Goal: Check status

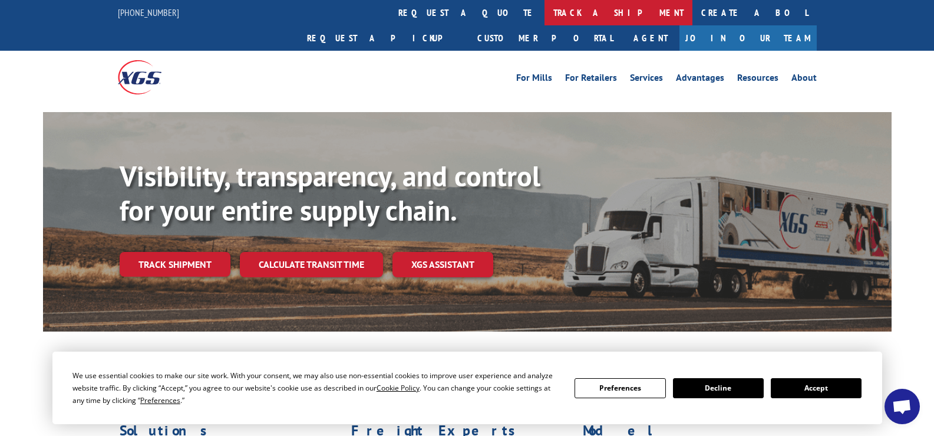
click at [545, 8] on link "track a shipment" at bounding box center [619, 12] width 148 height 25
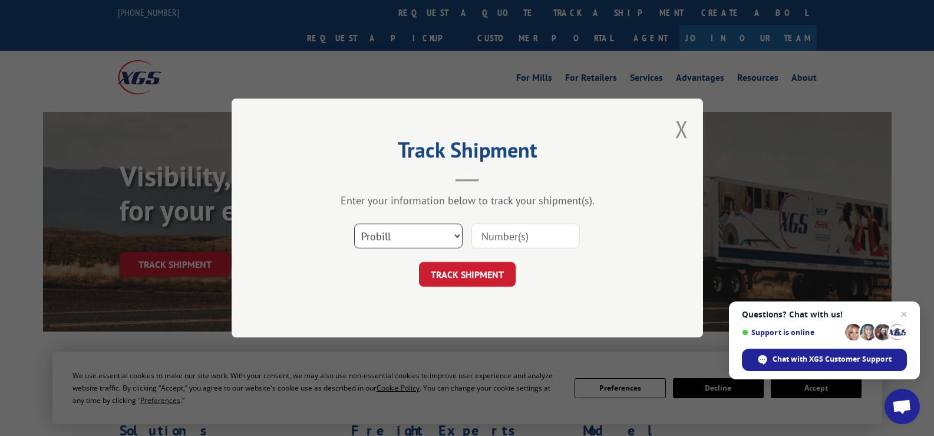
click at [458, 238] on select "Select category... Probill BOL PO" at bounding box center [408, 235] width 108 height 25
select select "bol"
click at [354, 223] on select "Select category... Probill BOL PO" at bounding box center [408, 235] width 108 height 25
click at [522, 240] on input at bounding box center [525, 235] width 108 height 25
type input "6200041671"
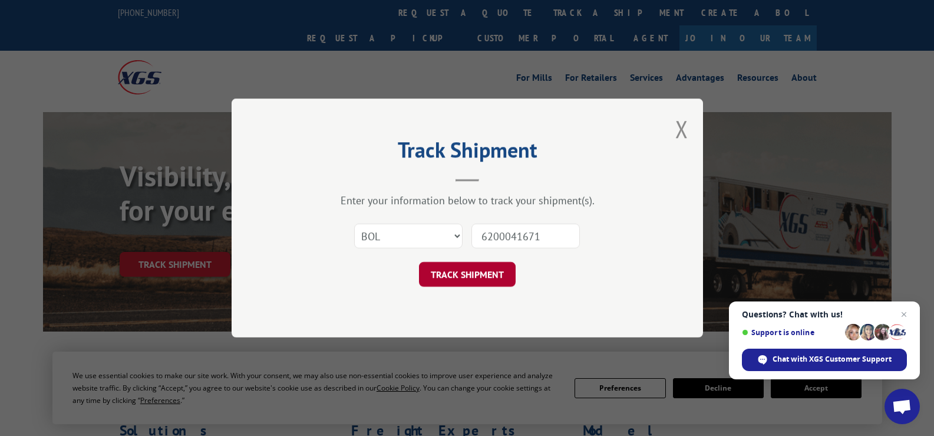
click at [458, 281] on button "TRACK SHIPMENT" at bounding box center [467, 274] width 97 height 25
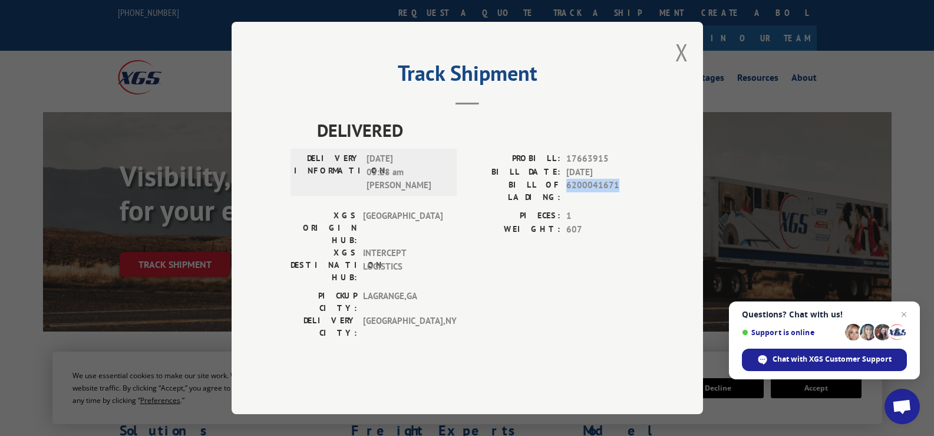
drag, startPoint x: 624, startPoint y: 213, endPoint x: 563, endPoint y: 208, distance: 60.9
click at [563, 203] on div "BILL OF LADING: 6200041671" at bounding box center [555, 191] width 177 height 25
copy div "6200041671"
click at [773, 343] on span "Questions? Chat with us! Support is online Chat with XGS Customer Support" at bounding box center [824, 340] width 191 height 78
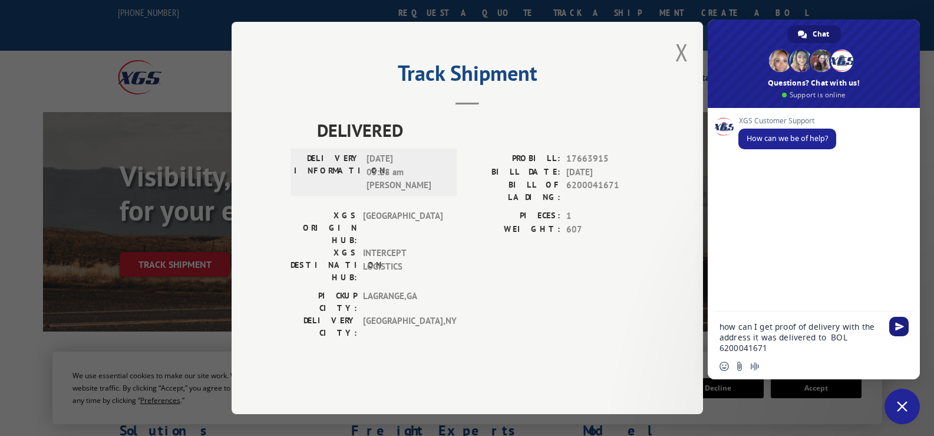
type textarea "how can I get proof of delivery with the address it was delivered to BOL 620004…"
click at [901, 325] on span "Send" at bounding box center [899, 326] width 9 height 9
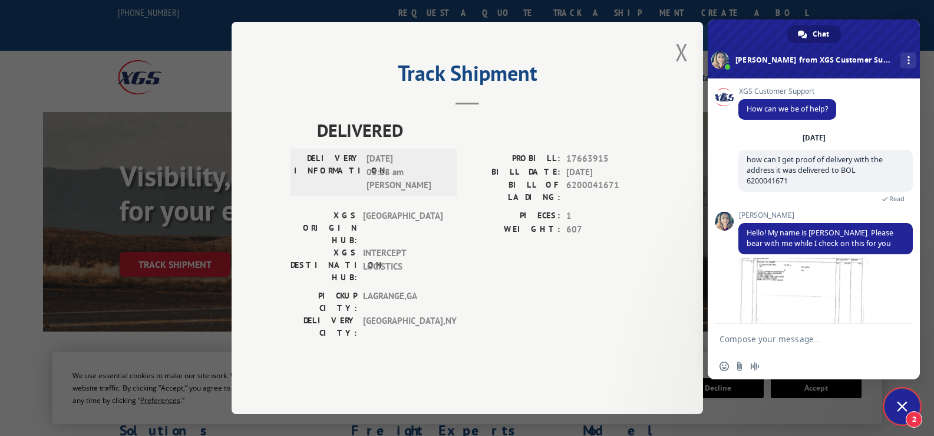
scroll to position [88, 0]
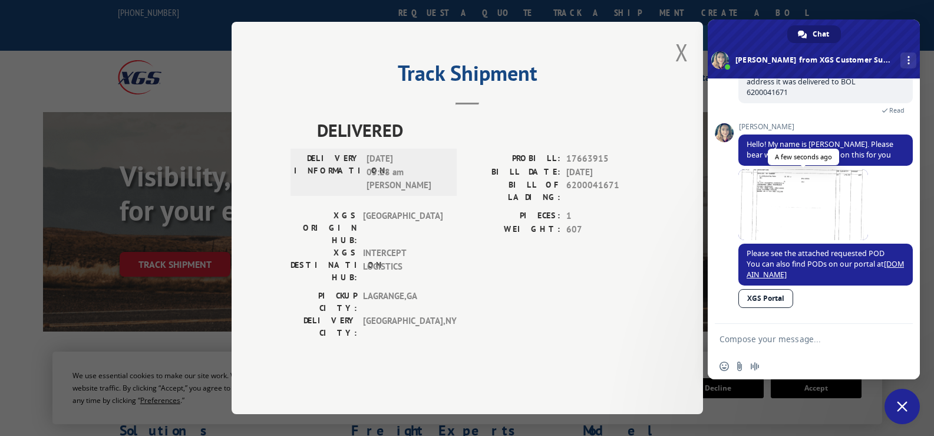
click at [783, 200] on span at bounding box center [803, 204] width 130 height 71
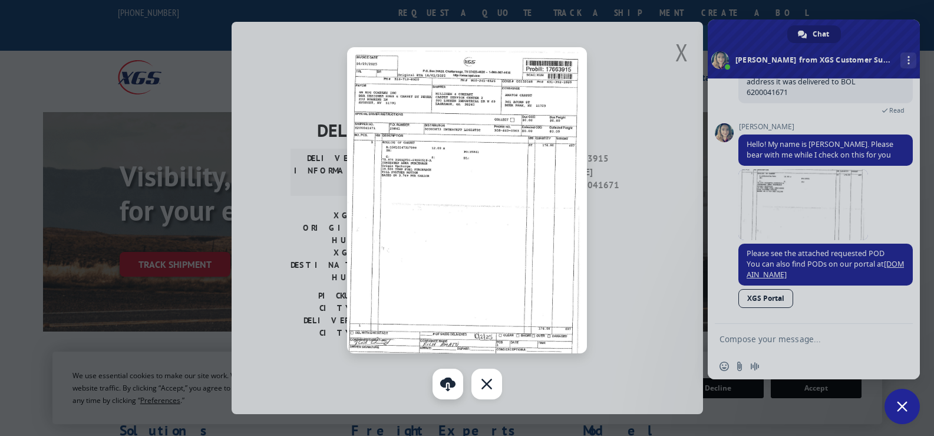
click at [449, 378] on link "Download" at bounding box center [448, 383] width 31 height 31
click at [764, 342] on div at bounding box center [467, 218] width 934 height 436
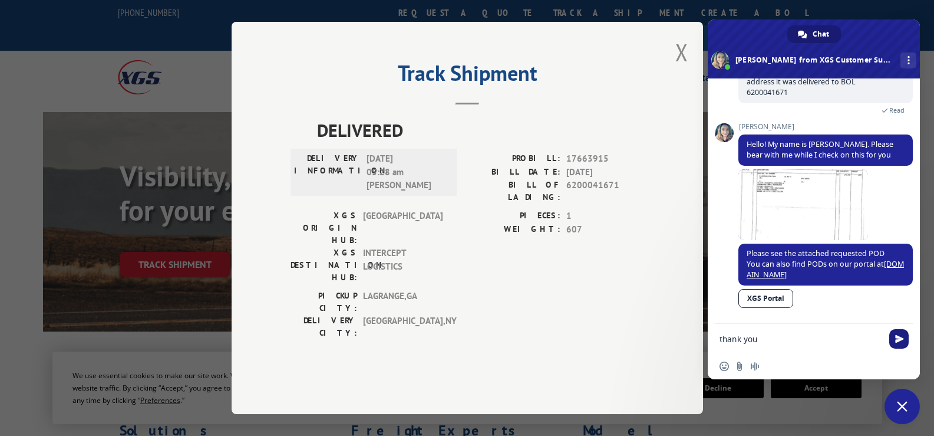
type textarea "thank you"
click at [906, 335] on span "Send" at bounding box center [898, 338] width 19 height 19
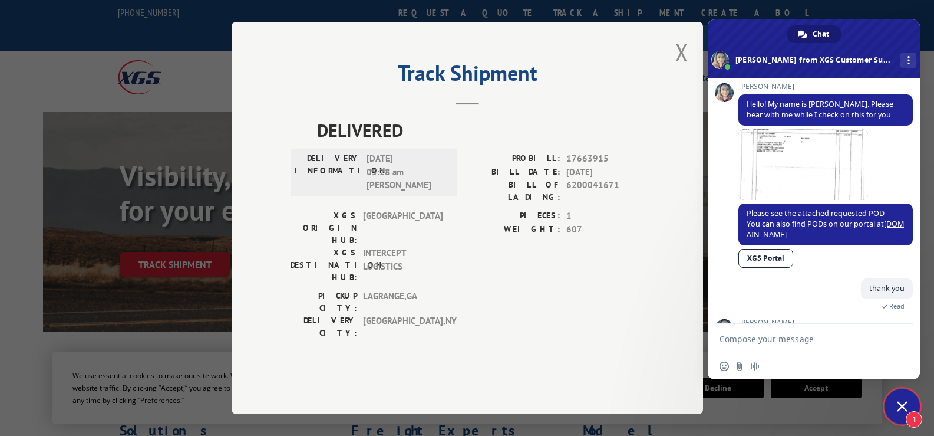
scroll to position [192, 0]
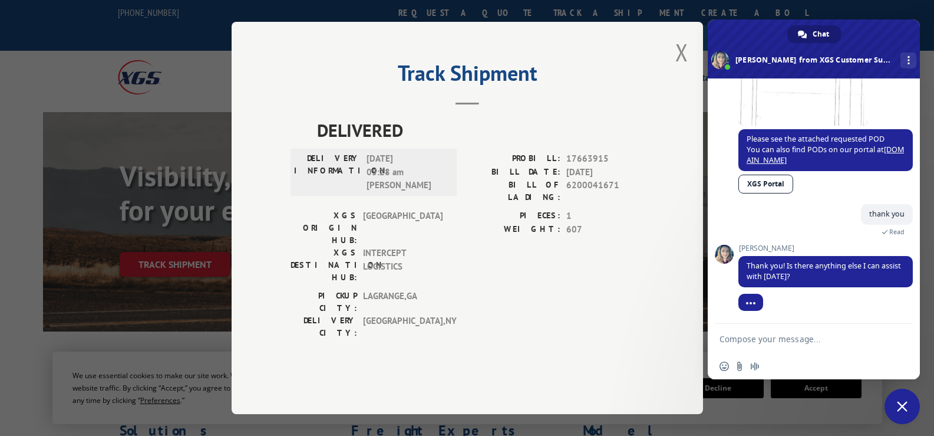
click at [784, 338] on textarea "Compose your message..." at bounding box center [801, 339] width 163 height 11
type textarea "No that's all"
click at [896, 342] on span "Send" at bounding box center [899, 338] width 9 height 9
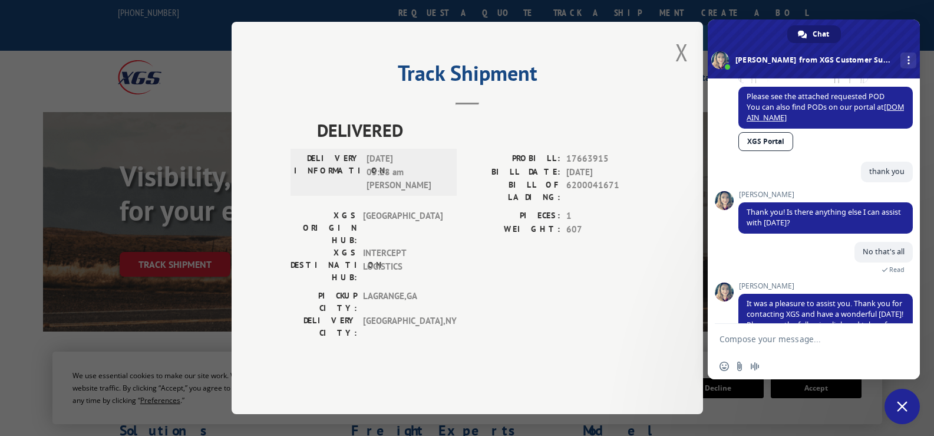
scroll to position [291, 0]
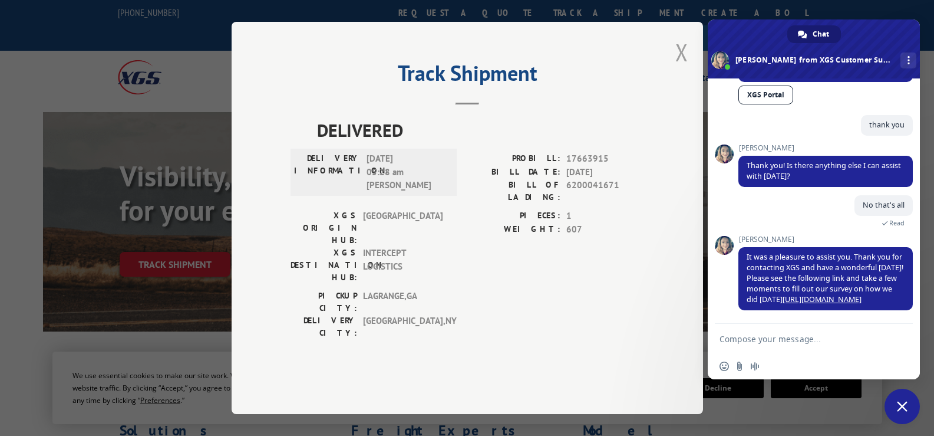
click at [687, 68] on button "Close modal" at bounding box center [681, 52] width 13 height 31
